Goal: Check status: Check status

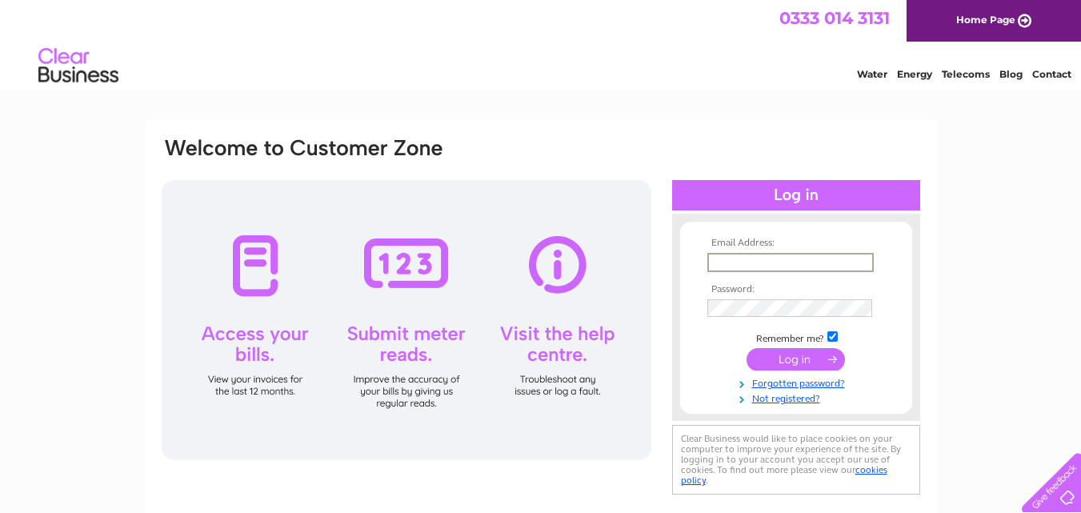
click at [815, 261] on input "text" at bounding box center [791, 262] width 167 height 19
type input "robert.stepbackintime@gmail.com"
click at [1009, 163] on div "Email Address: robert.stepbackintime@gmail.com Password:" at bounding box center [540, 481] width 1081 height 722
click at [795, 359] on input "submit" at bounding box center [796, 358] width 98 height 22
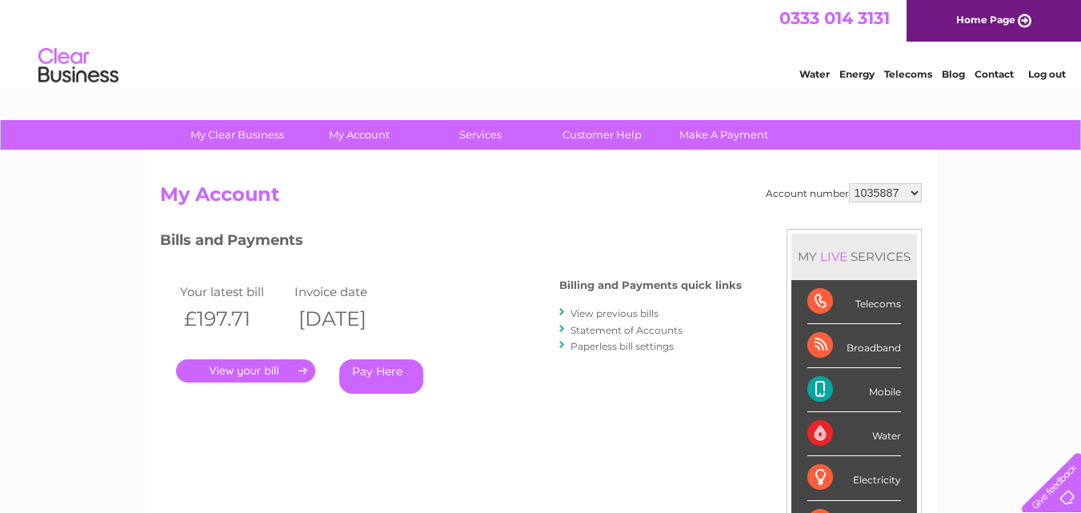
click at [638, 315] on link "View previous bills" at bounding box center [615, 313] width 88 height 12
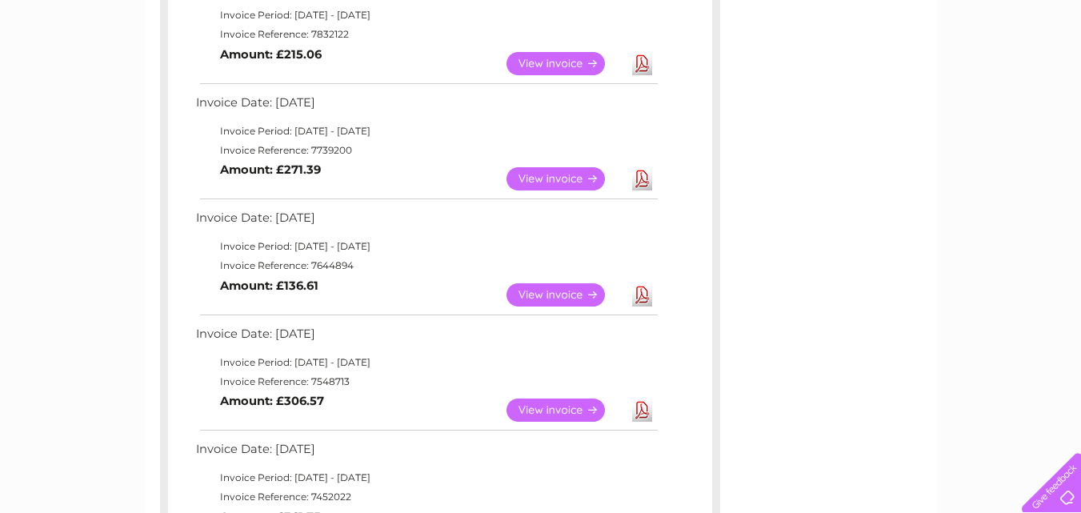
scroll to position [720, 0]
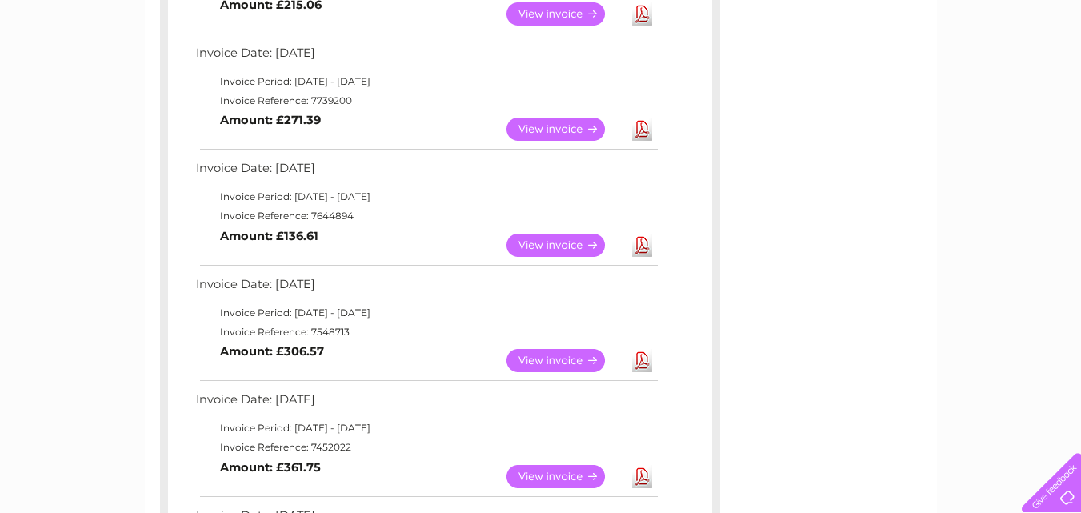
click at [552, 359] on link "View" at bounding box center [566, 360] width 118 height 23
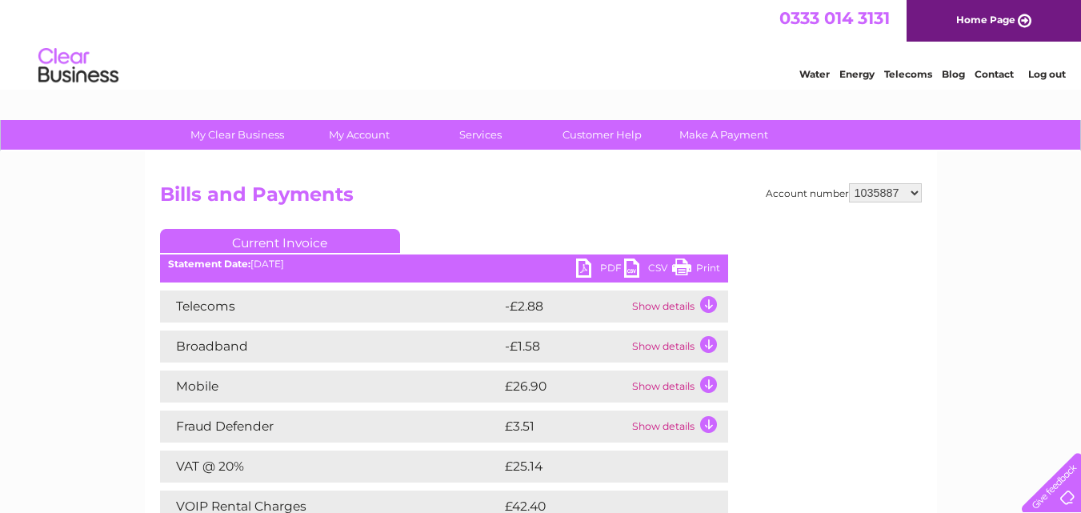
click at [682, 265] on link "Print" at bounding box center [696, 270] width 48 height 23
